Goal: Task Accomplishment & Management: Complete application form

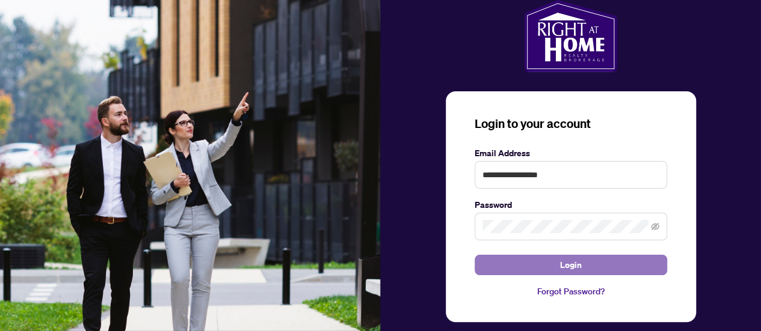
click at [559, 265] on button "Login" at bounding box center [570, 265] width 192 height 20
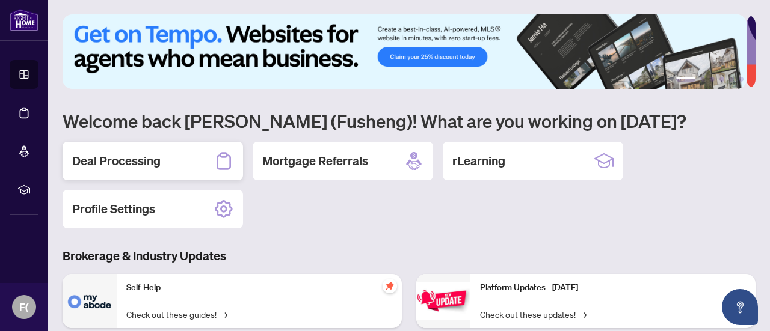
click at [139, 163] on h2 "Deal Processing" at bounding box center [116, 161] width 88 height 17
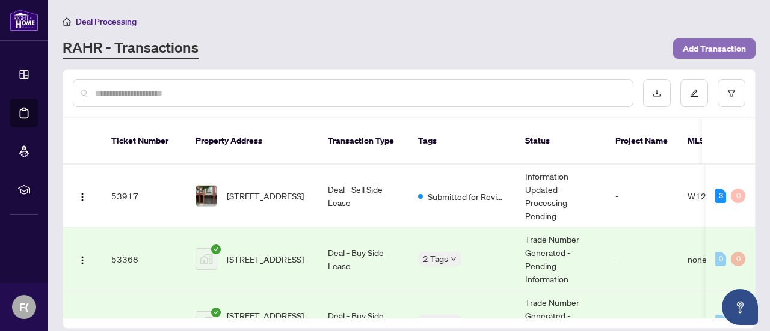
click at [713, 47] on span "Add Transaction" at bounding box center [713, 48] width 63 height 19
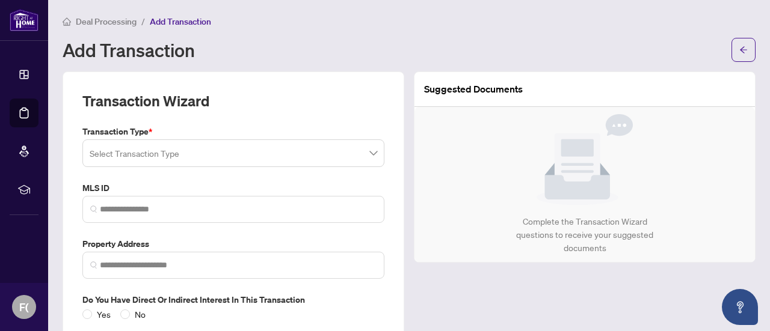
click at [277, 152] on input "search" at bounding box center [228, 155] width 277 height 26
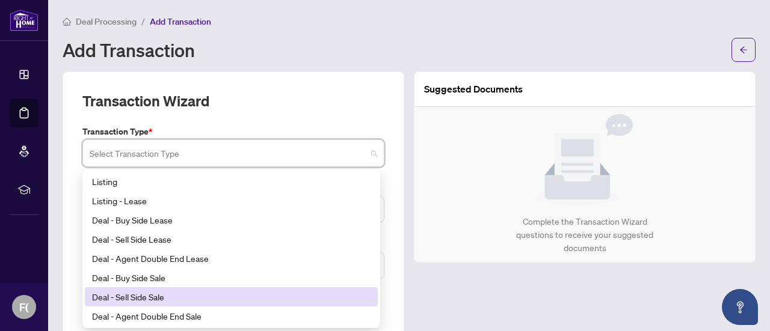
click at [136, 299] on div "Deal - Sell Side Sale" at bounding box center [231, 296] width 278 height 13
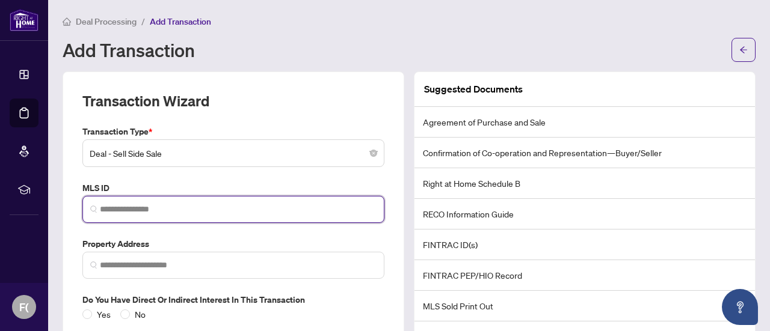
click at [129, 212] on input "search" at bounding box center [238, 209] width 277 height 13
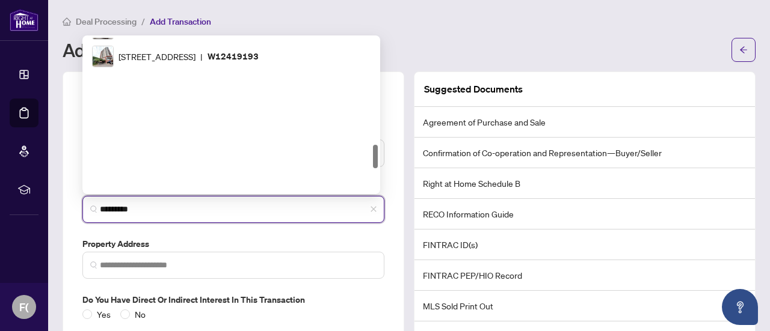
scroll to position [699, 0]
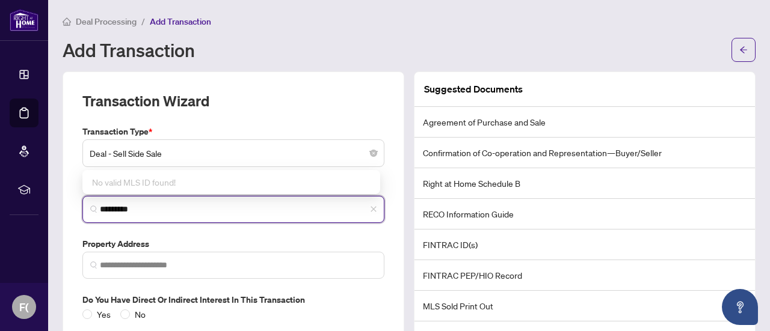
click at [189, 210] on input "*********" at bounding box center [238, 209] width 277 height 13
type input "*********"
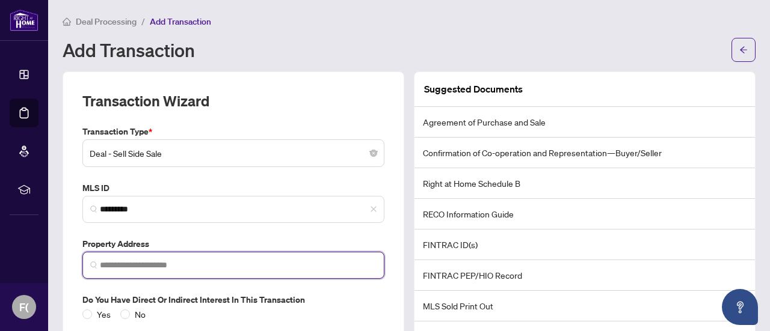
click at [341, 259] on input "search" at bounding box center [238, 265] width 277 height 13
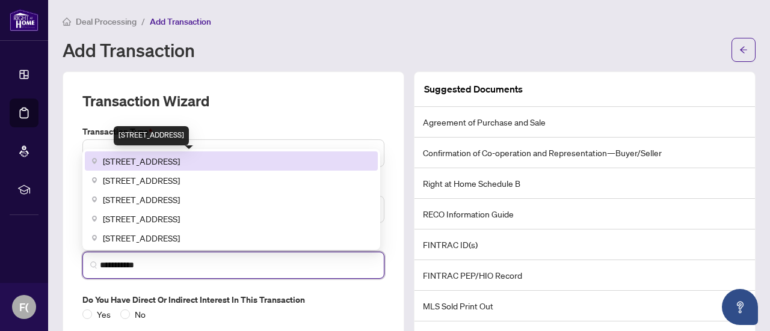
click at [180, 156] on span "[STREET_ADDRESS]" at bounding box center [141, 161] width 77 height 13
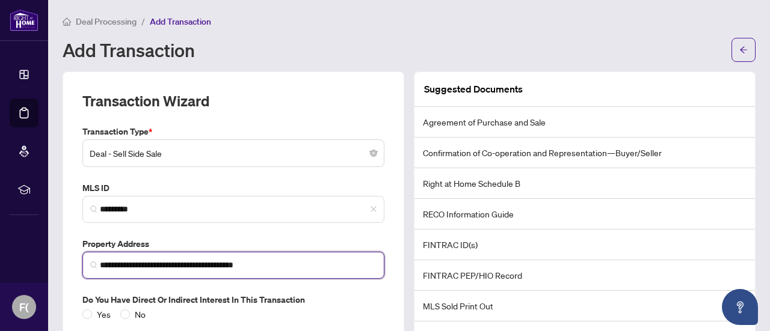
click at [189, 266] on input "**********" at bounding box center [238, 265] width 277 height 13
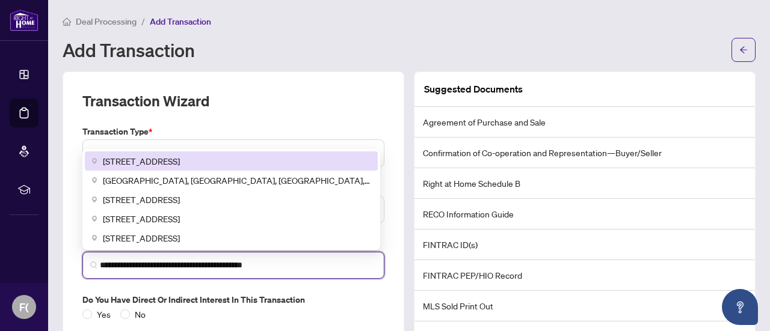
click at [302, 161] on div "[STREET_ADDRESS]" at bounding box center [231, 161] width 278 height 13
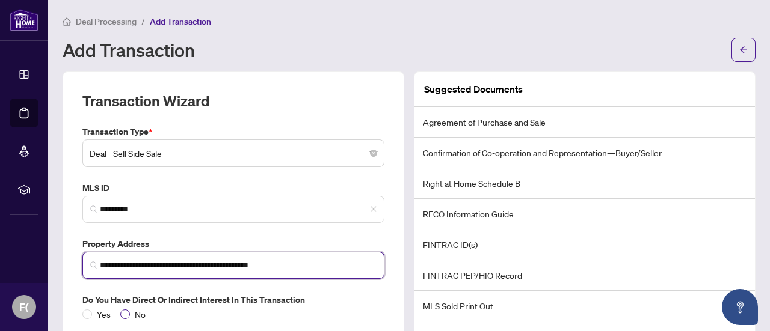
type input "**********"
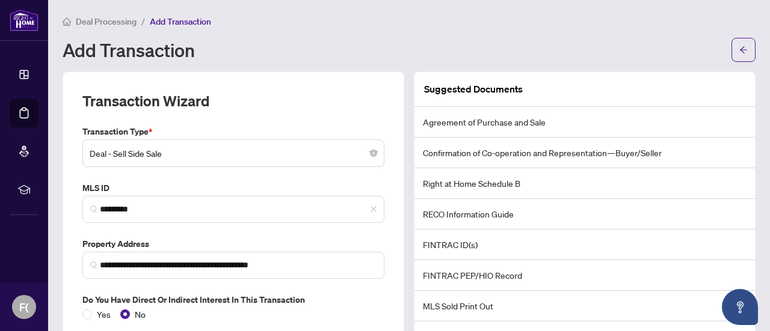
scroll to position [71, 0]
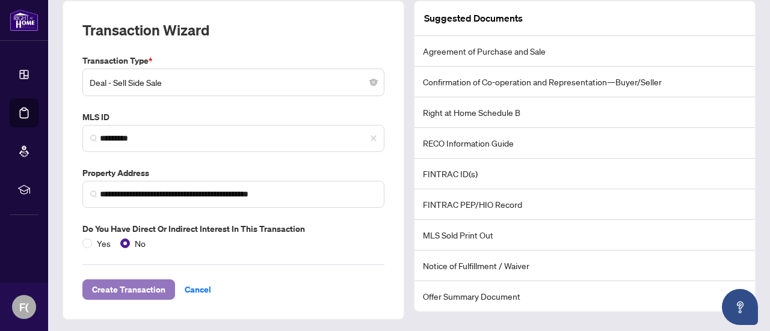
click at [121, 286] on span "Create Transaction" at bounding box center [128, 289] width 73 height 19
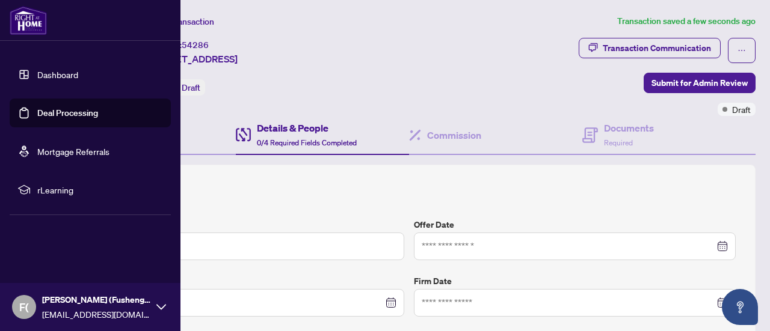
click at [58, 114] on link "Deal Processing" at bounding box center [67, 113] width 61 height 11
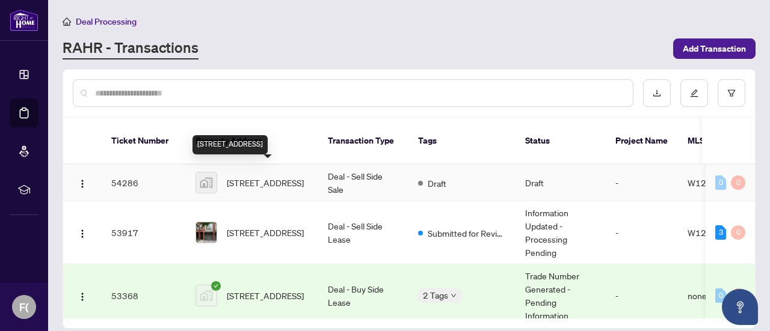
click at [302, 177] on span "[STREET_ADDRESS]" at bounding box center [265, 182] width 77 height 13
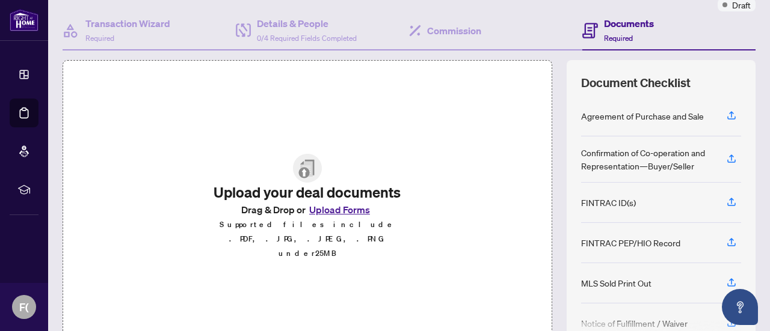
scroll to position [170, 0]
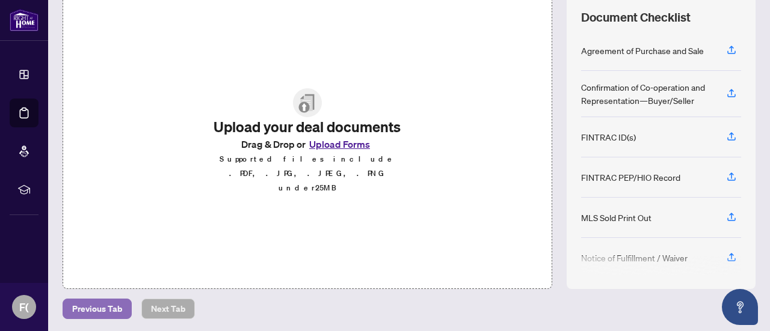
click at [105, 304] on span "Previous Tab" at bounding box center [97, 308] width 50 height 19
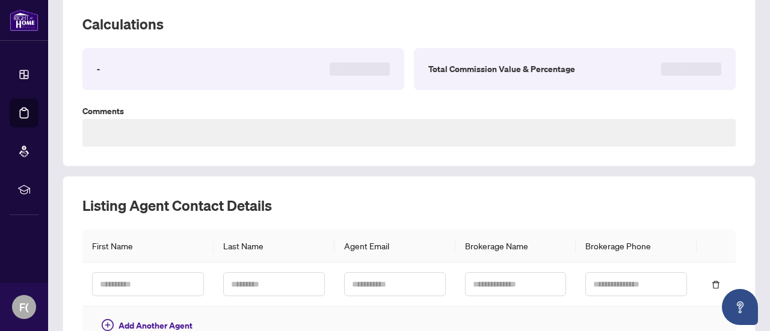
type textarea "**********"
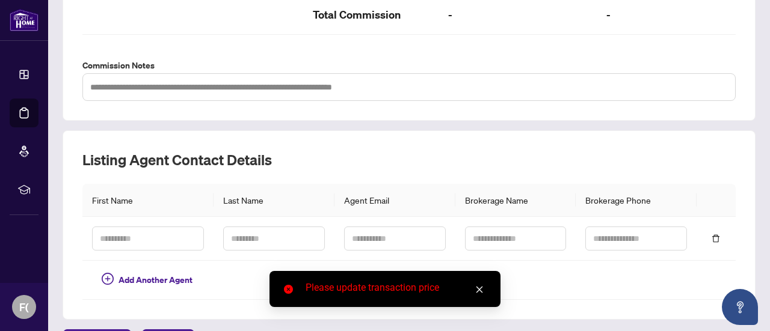
scroll to position [413, 0]
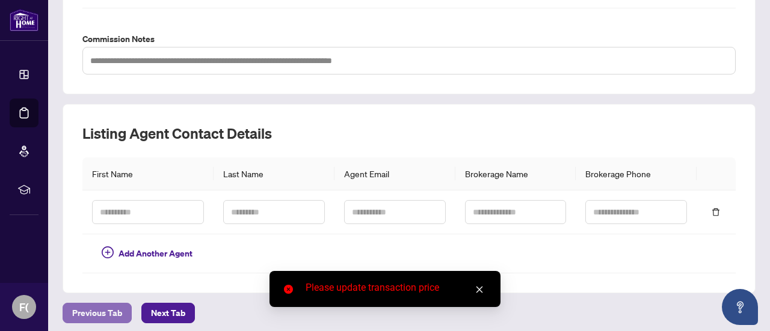
click at [105, 310] on span "Previous Tab" at bounding box center [97, 313] width 50 height 19
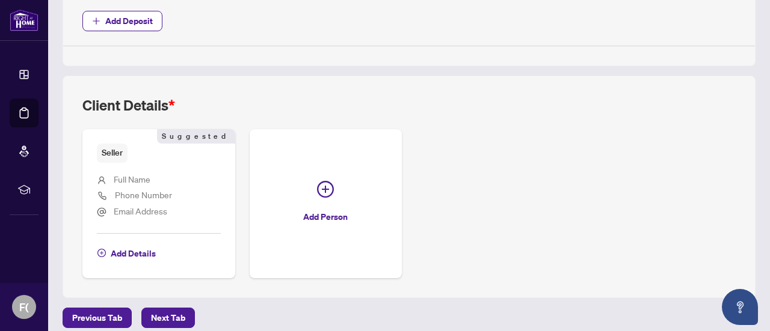
scroll to position [562, 0]
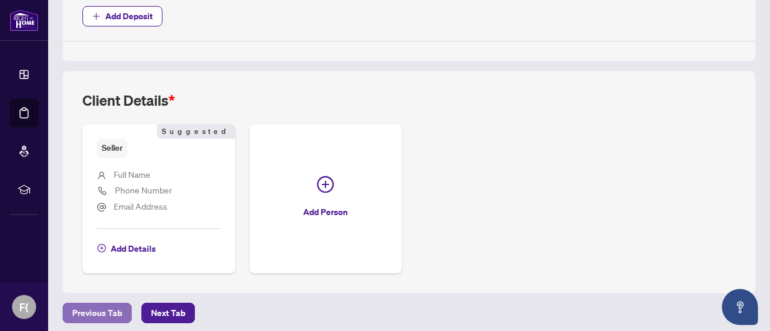
click at [111, 308] on span "Previous Tab" at bounding box center [97, 313] width 50 height 19
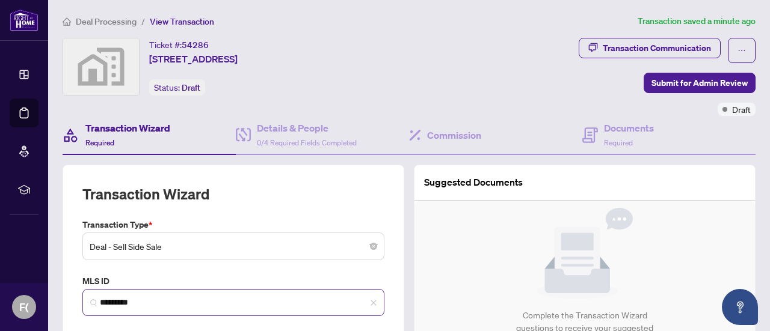
type input "**********"
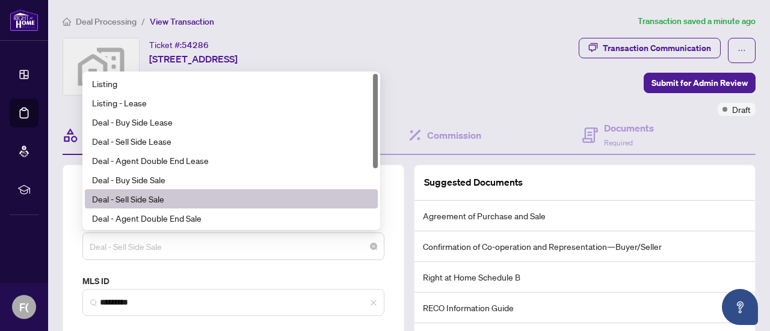
click at [320, 246] on span "Deal - Sell Side Sale" at bounding box center [233, 246] width 287 height 23
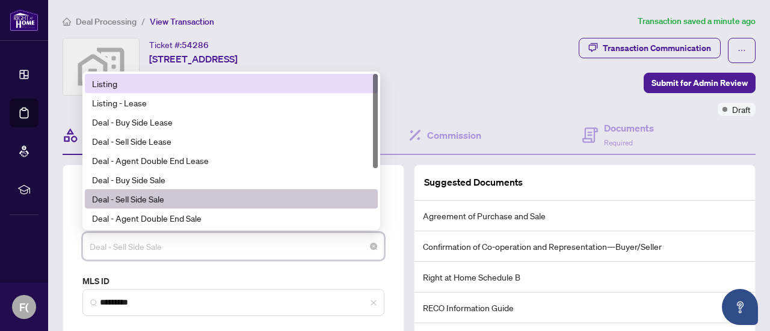
click at [123, 81] on div "Listing" at bounding box center [231, 83] width 278 height 13
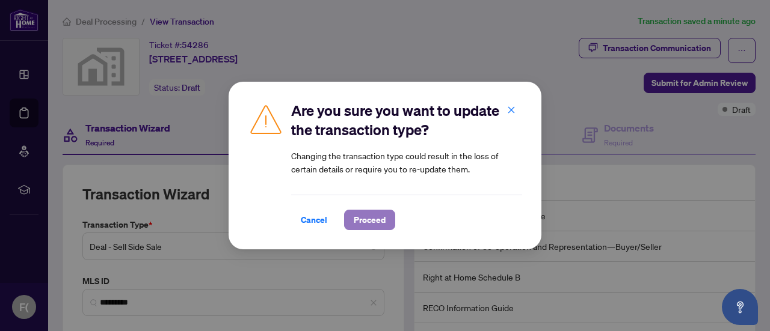
click at [363, 219] on span "Proceed" at bounding box center [370, 219] width 32 height 19
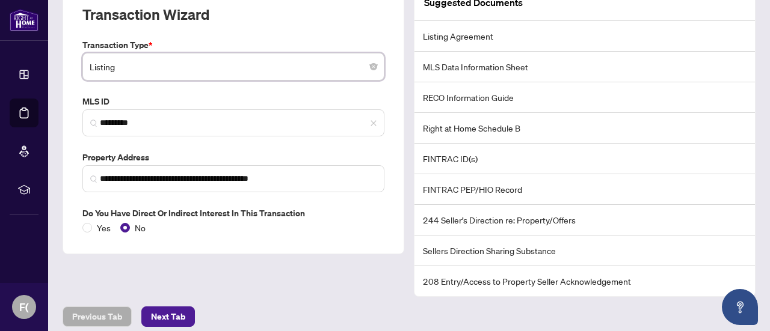
scroll to position [185, 0]
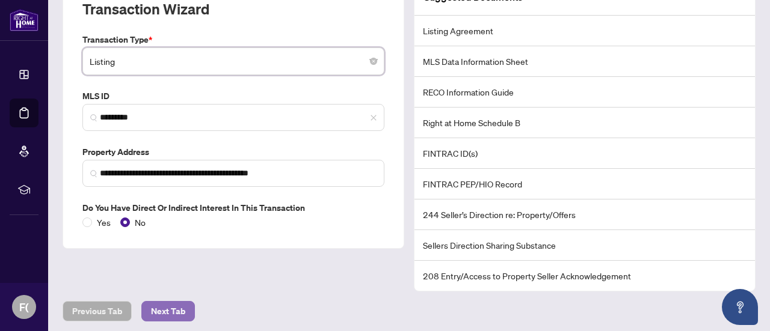
click at [172, 309] on span "Next Tab" at bounding box center [168, 311] width 34 height 19
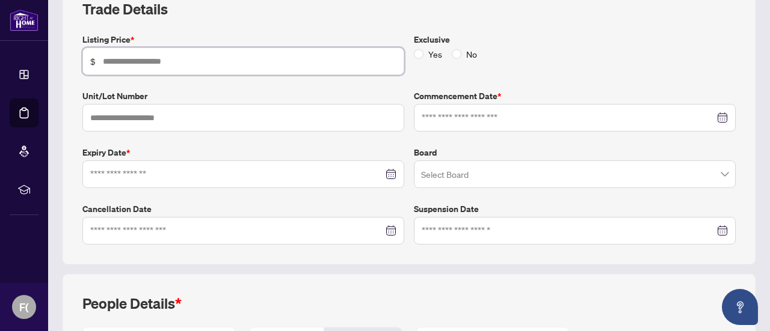
click at [148, 63] on input "text" at bounding box center [249, 61] width 293 height 13
type input "*******"
click at [176, 122] on input "text" at bounding box center [243, 118] width 322 height 28
type input "**"
click at [444, 116] on input at bounding box center [567, 117] width 293 height 13
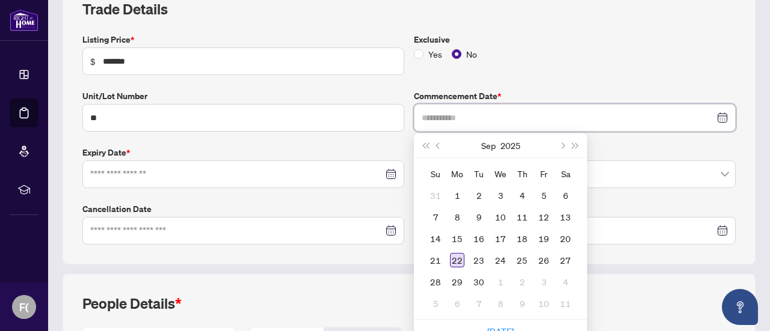
type input "**********"
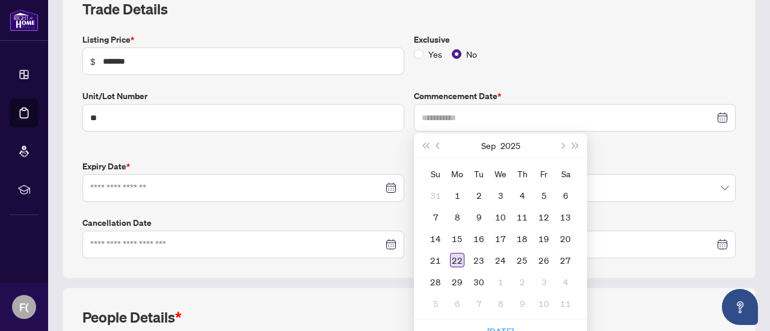
click at [455, 260] on div "22" at bounding box center [457, 260] width 14 height 14
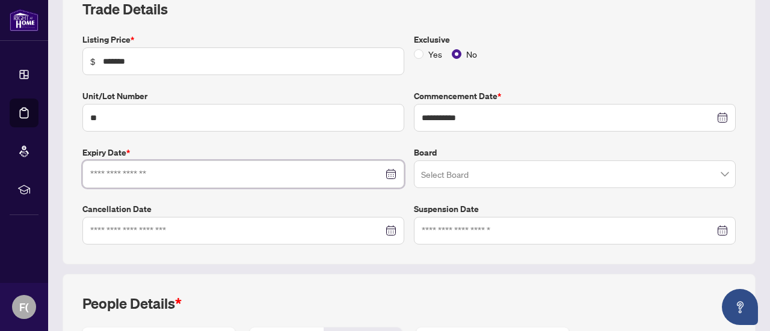
click at [207, 169] on input at bounding box center [236, 174] width 293 height 13
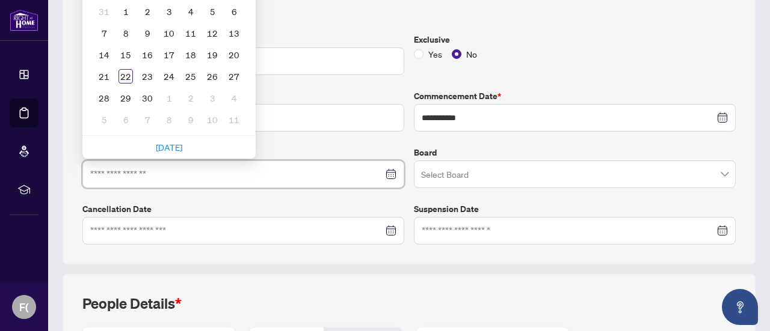
click at [387, 171] on div at bounding box center [243, 174] width 306 height 13
type input "**********"
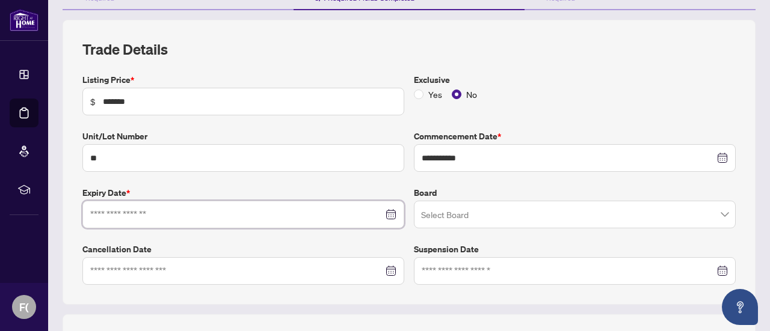
scroll to position [137, 0]
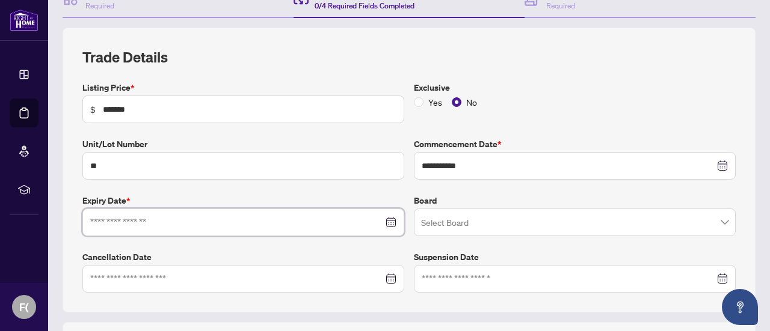
click at [385, 222] on div at bounding box center [243, 222] width 306 height 13
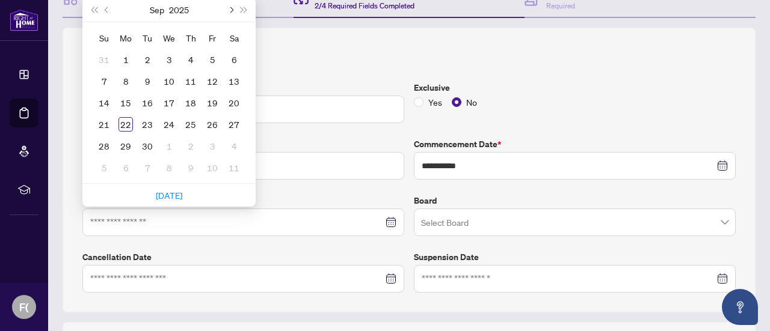
click at [231, 7] on span "Next month (PageDown)" at bounding box center [230, 10] width 6 height 6
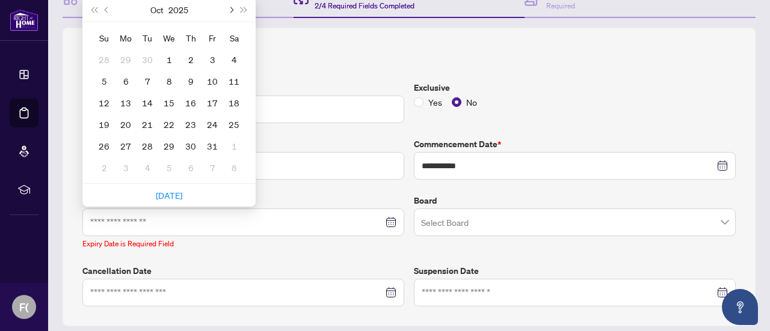
click at [231, 7] on span "Next month (PageDown)" at bounding box center [230, 10] width 6 height 6
type input "**********"
click at [167, 145] on div "31" at bounding box center [169, 146] width 14 height 14
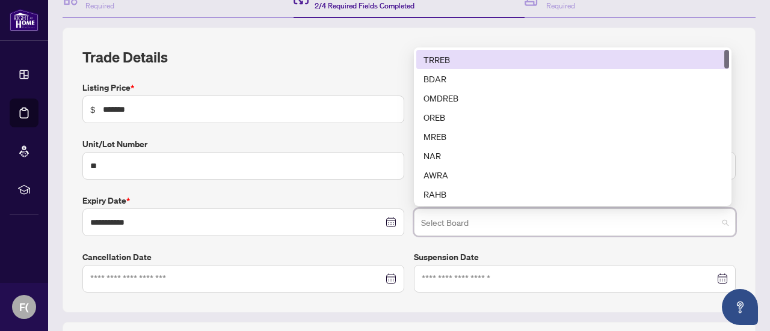
click at [444, 223] on input "search" at bounding box center [569, 224] width 296 height 26
click at [430, 56] on div "TRREB" at bounding box center [572, 59] width 298 height 13
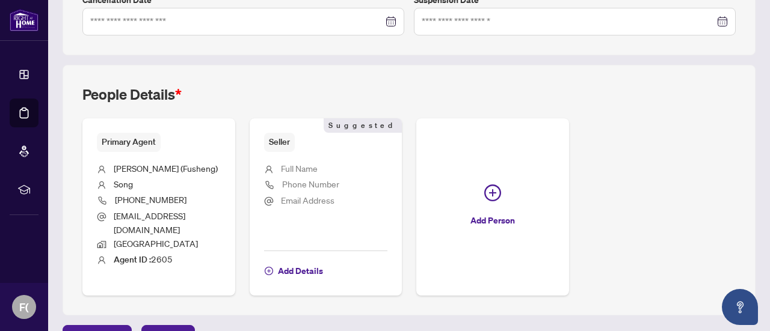
scroll to position [406, 0]
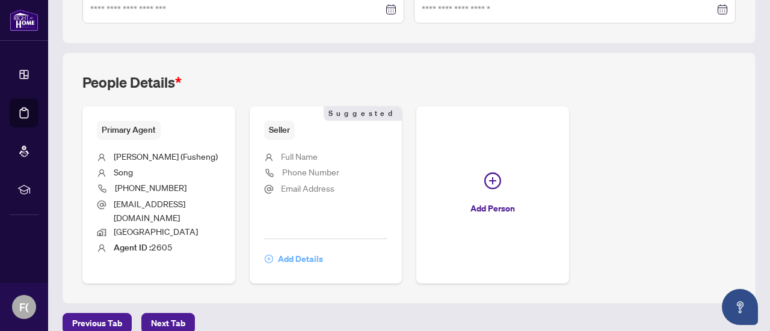
click at [323, 250] on span "Add Details" at bounding box center [300, 259] width 45 height 19
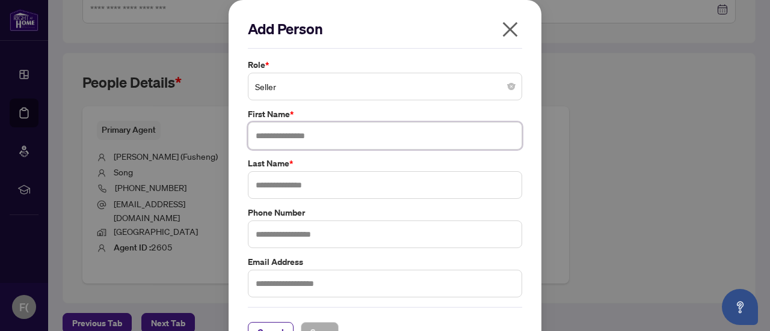
click at [298, 139] on input "text" at bounding box center [385, 136] width 274 height 28
type input "****"
type input "***"
click at [322, 325] on span "Save" at bounding box center [319, 332] width 19 height 19
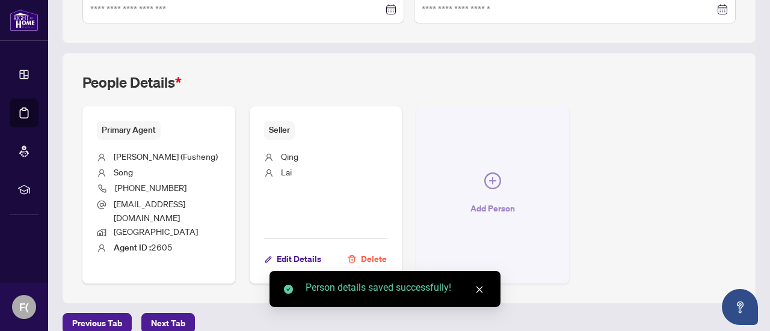
click at [501, 173] on icon "plus-circle" at bounding box center [492, 181] width 17 height 17
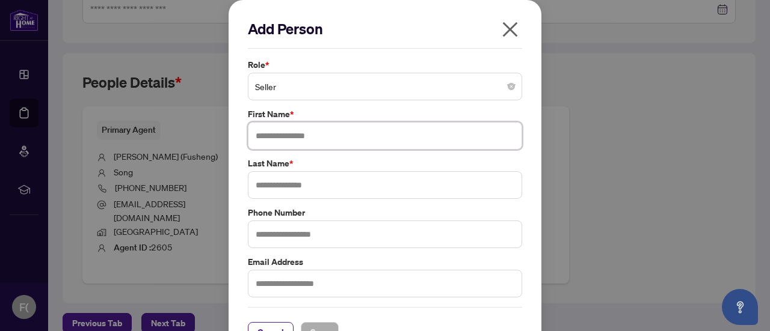
click at [317, 132] on input "text" at bounding box center [385, 136] width 274 height 28
type input "******"
type input "****"
click at [312, 325] on span "Save" at bounding box center [319, 332] width 19 height 19
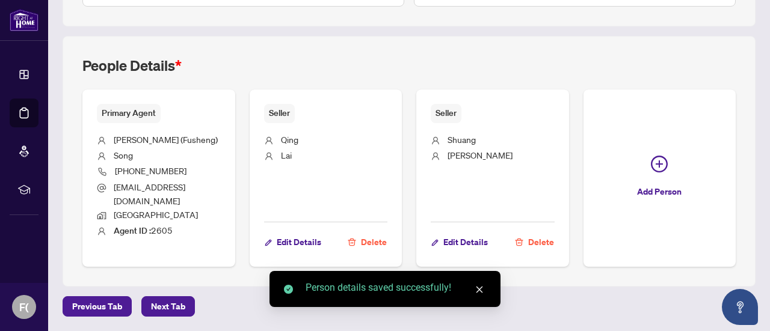
scroll to position [529, 0]
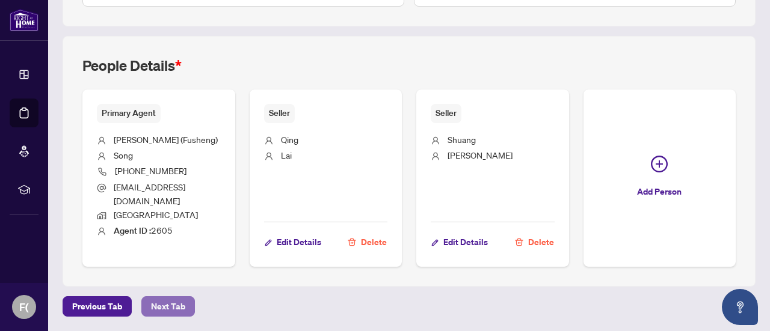
click at [186, 306] on button "Next Tab" at bounding box center [168, 306] width 54 height 20
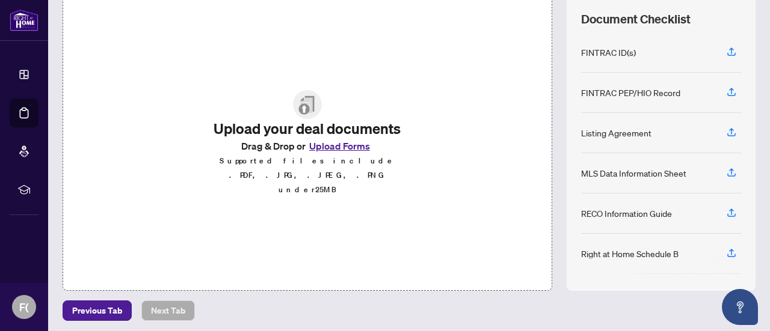
scroll to position [170, 0]
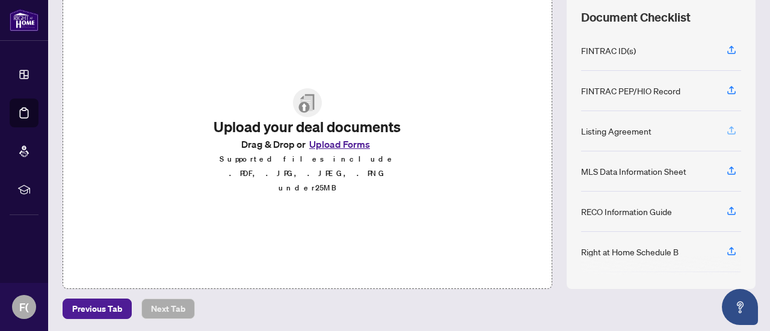
click at [726, 125] on icon "button" at bounding box center [731, 130] width 11 height 11
click at [721, 127] on button "button" at bounding box center [730, 131] width 19 height 20
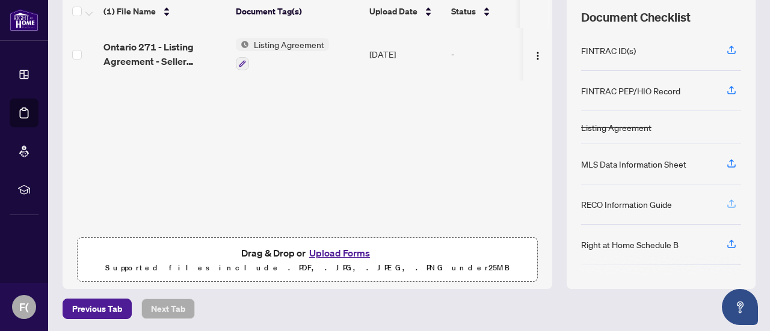
click at [729, 201] on icon "button" at bounding box center [731, 203] width 5 height 6
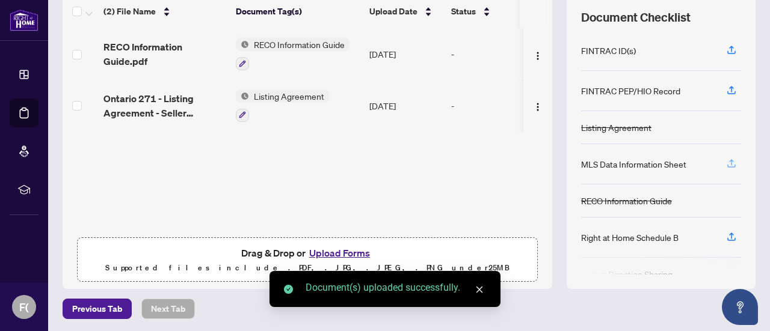
click at [726, 161] on icon "button" at bounding box center [731, 163] width 11 height 11
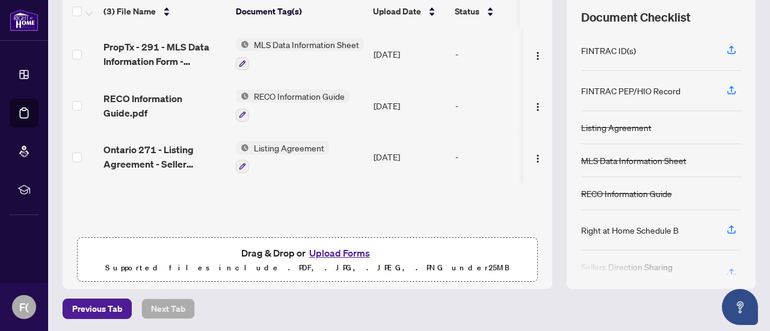
click at [334, 254] on button "Upload Forms" at bounding box center [339, 253] width 68 height 16
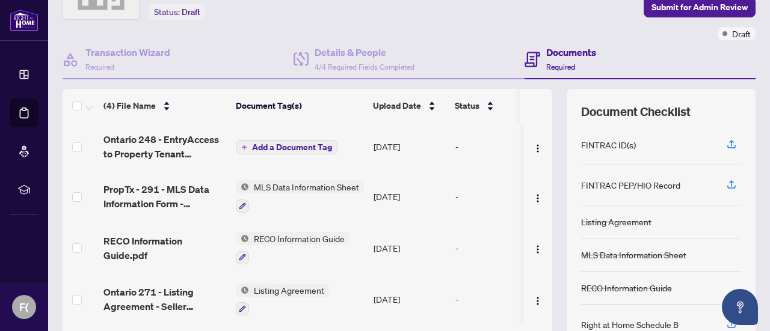
scroll to position [76, 0]
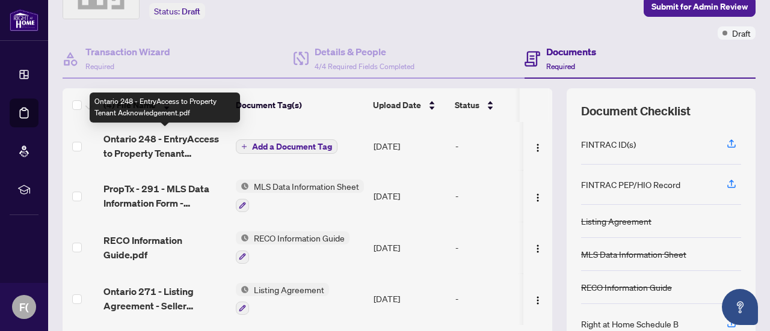
click at [149, 144] on span "Ontario 248 - EntryAccess to Property Tenant Acknowledgement.pdf" at bounding box center [164, 146] width 123 height 29
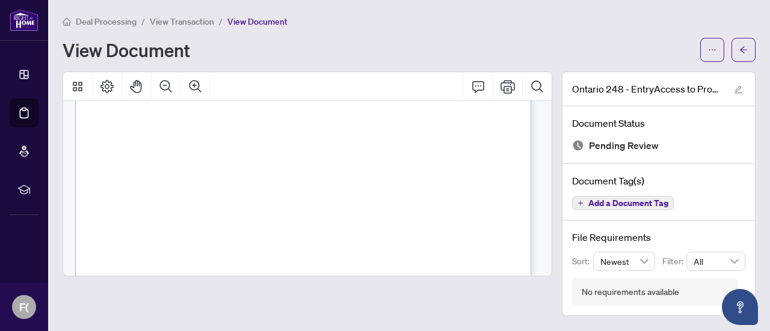
scroll to position [316, 0]
click at [752, 48] on button "button" at bounding box center [743, 50] width 24 height 24
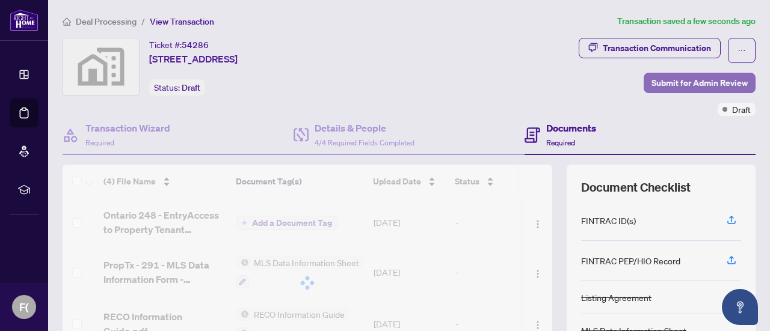
click at [688, 83] on span "Submit for Admin Review" at bounding box center [699, 82] width 96 height 19
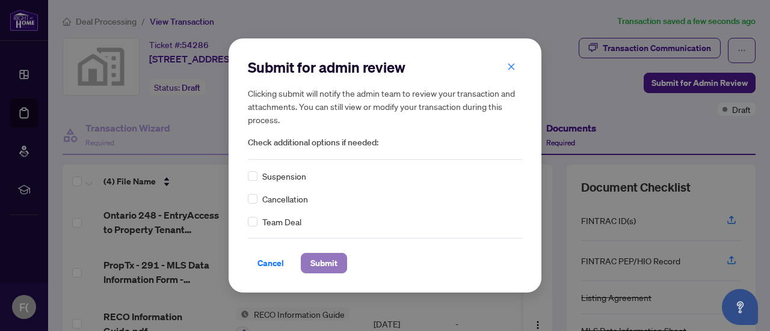
click at [328, 266] on span "Submit" at bounding box center [323, 263] width 27 height 19
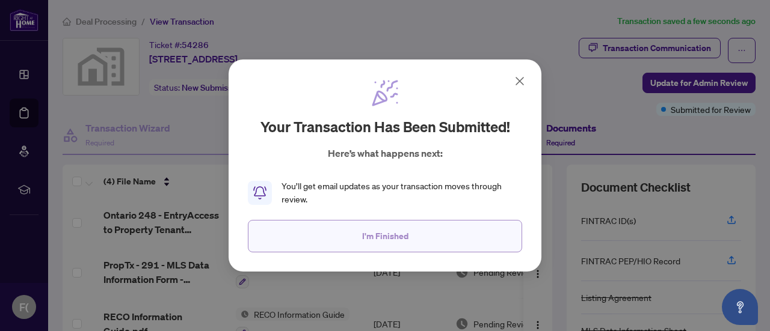
click at [392, 237] on span "I'm Finished" at bounding box center [385, 236] width 46 height 19
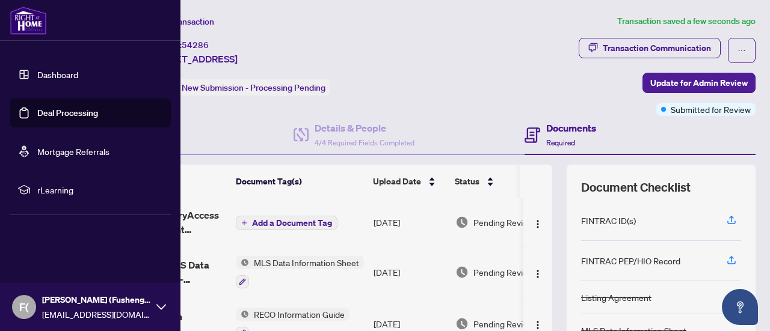
click at [70, 115] on link "Deal Processing" at bounding box center [67, 113] width 61 height 11
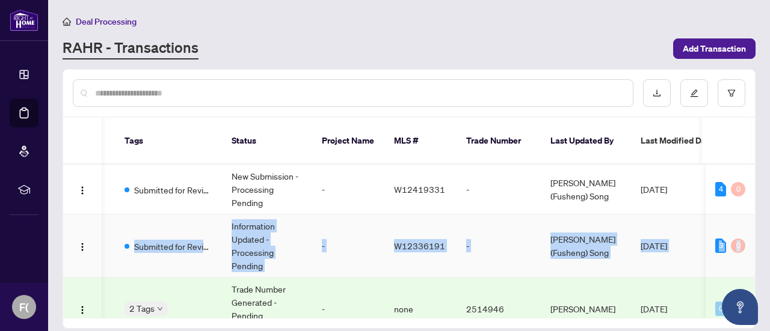
drag, startPoint x: 750, startPoint y: 153, endPoint x: 748, endPoint y: 209, distance: 55.9
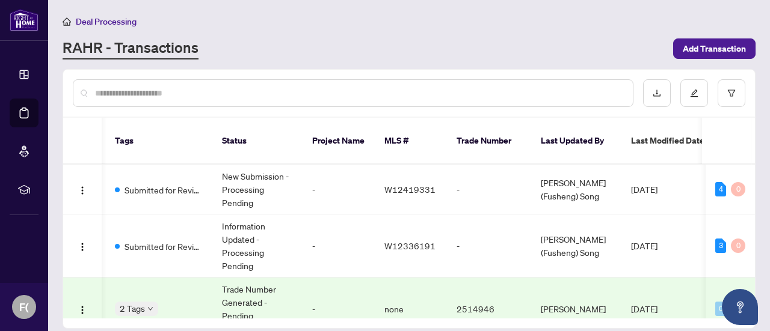
click at [454, 278] on td "2514946" at bounding box center [489, 309] width 84 height 63
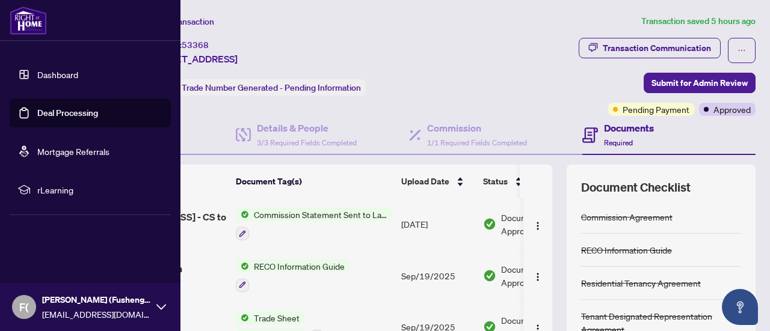
click at [78, 110] on link "Deal Processing" at bounding box center [67, 113] width 61 height 11
